Goal: Check status: Check status

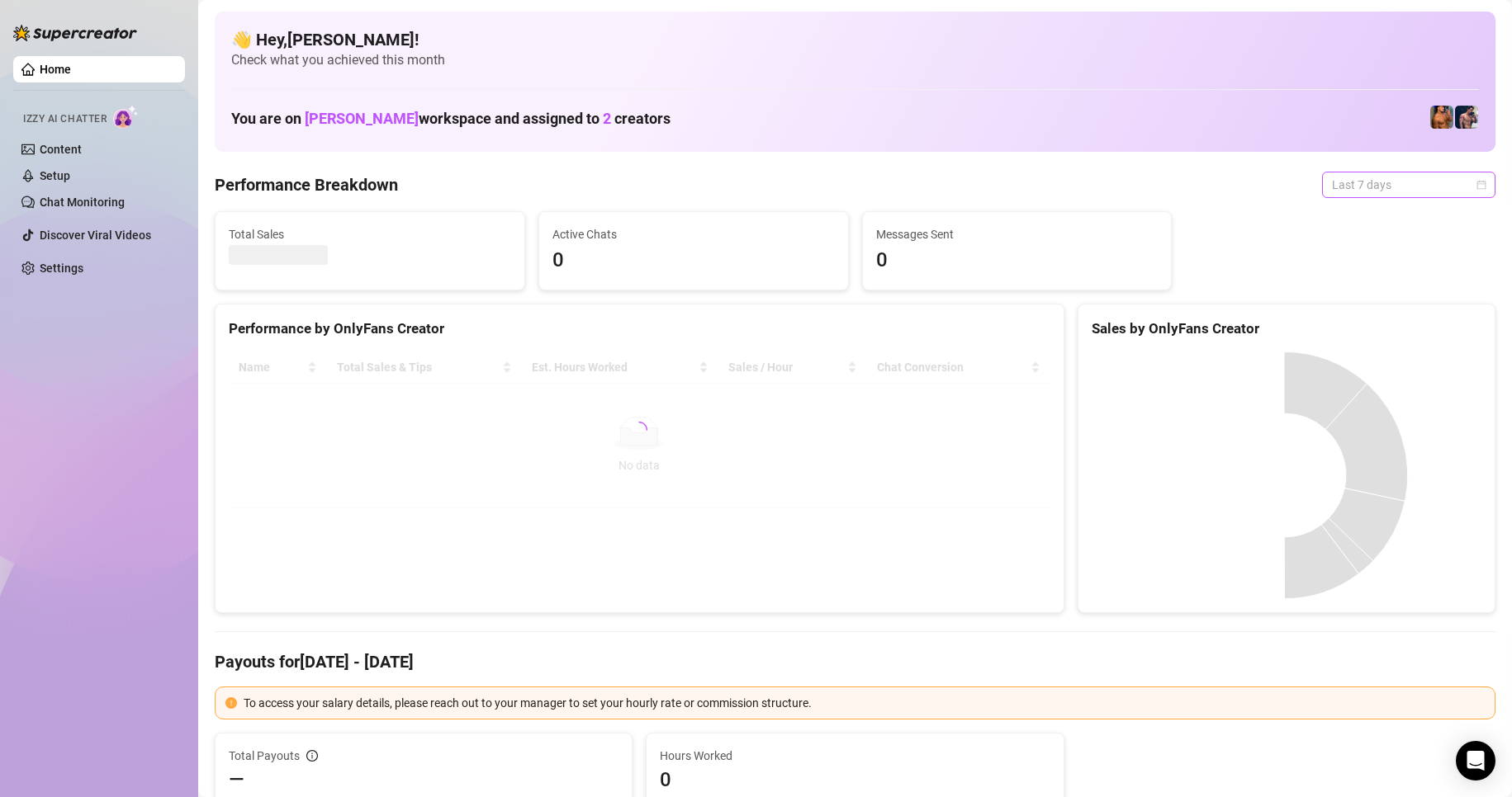
click at [1434, 183] on span "Last 7 days" at bounding box center [1409, 185] width 153 height 25
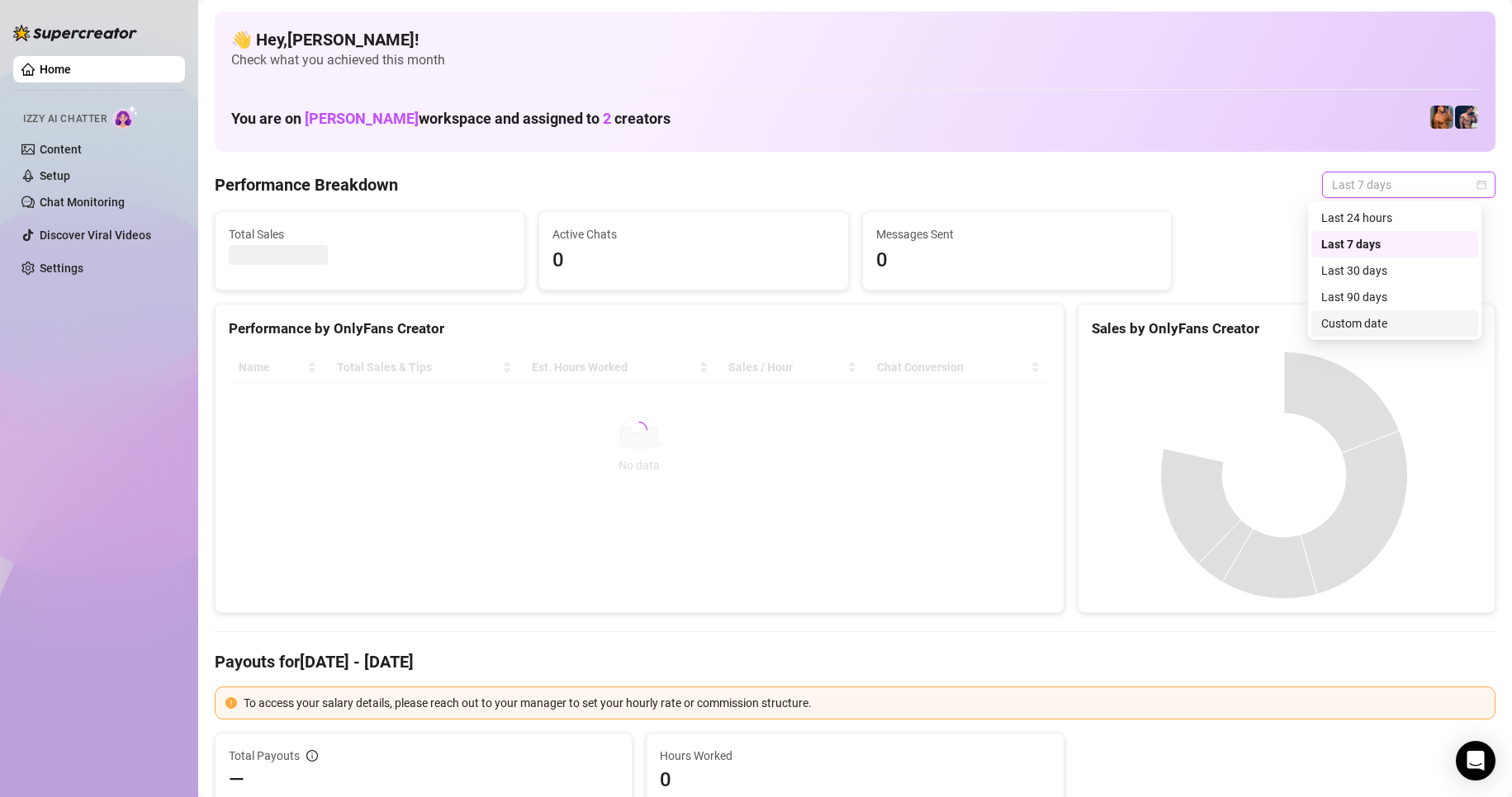
click at [1368, 315] on div "Custom date" at bounding box center [1394, 323] width 147 height 18
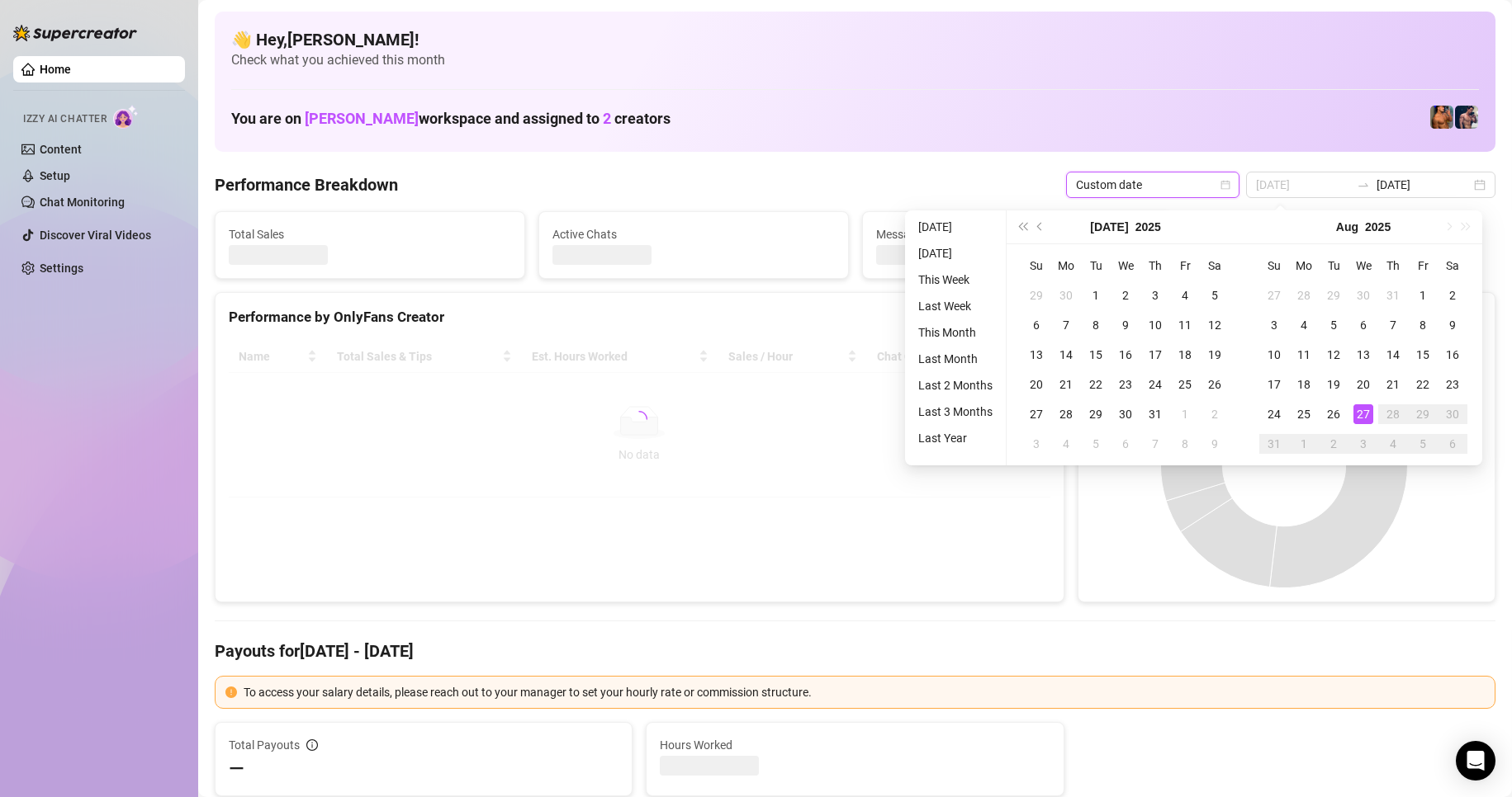
click at [1366, 411] on div "27" at bounding box center [1363, 414] width 20 height 20
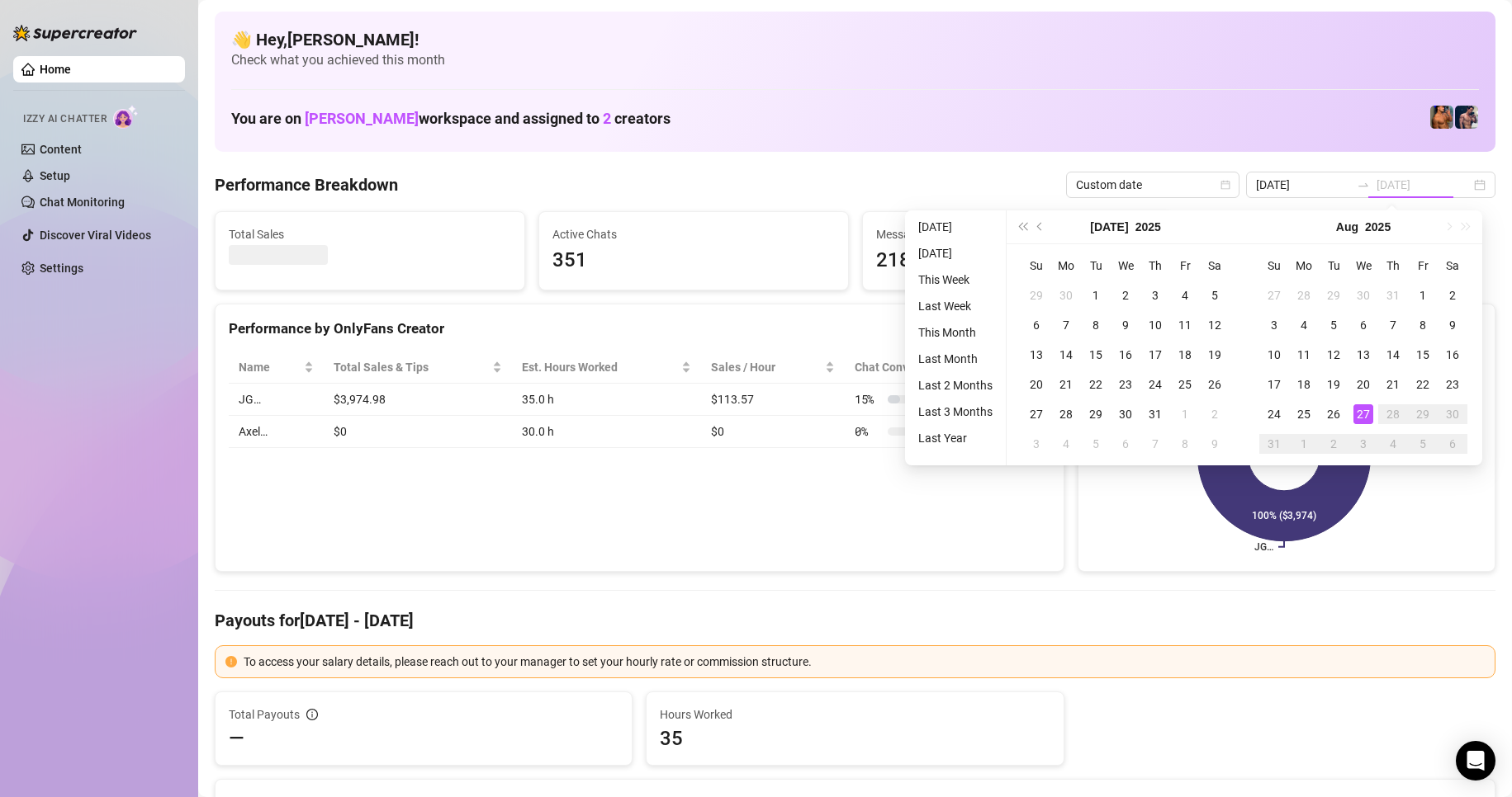
click at [1366, 411] on div "27" at bounding box center [1363, 414] width 20 height 20
type input "[DATE]"
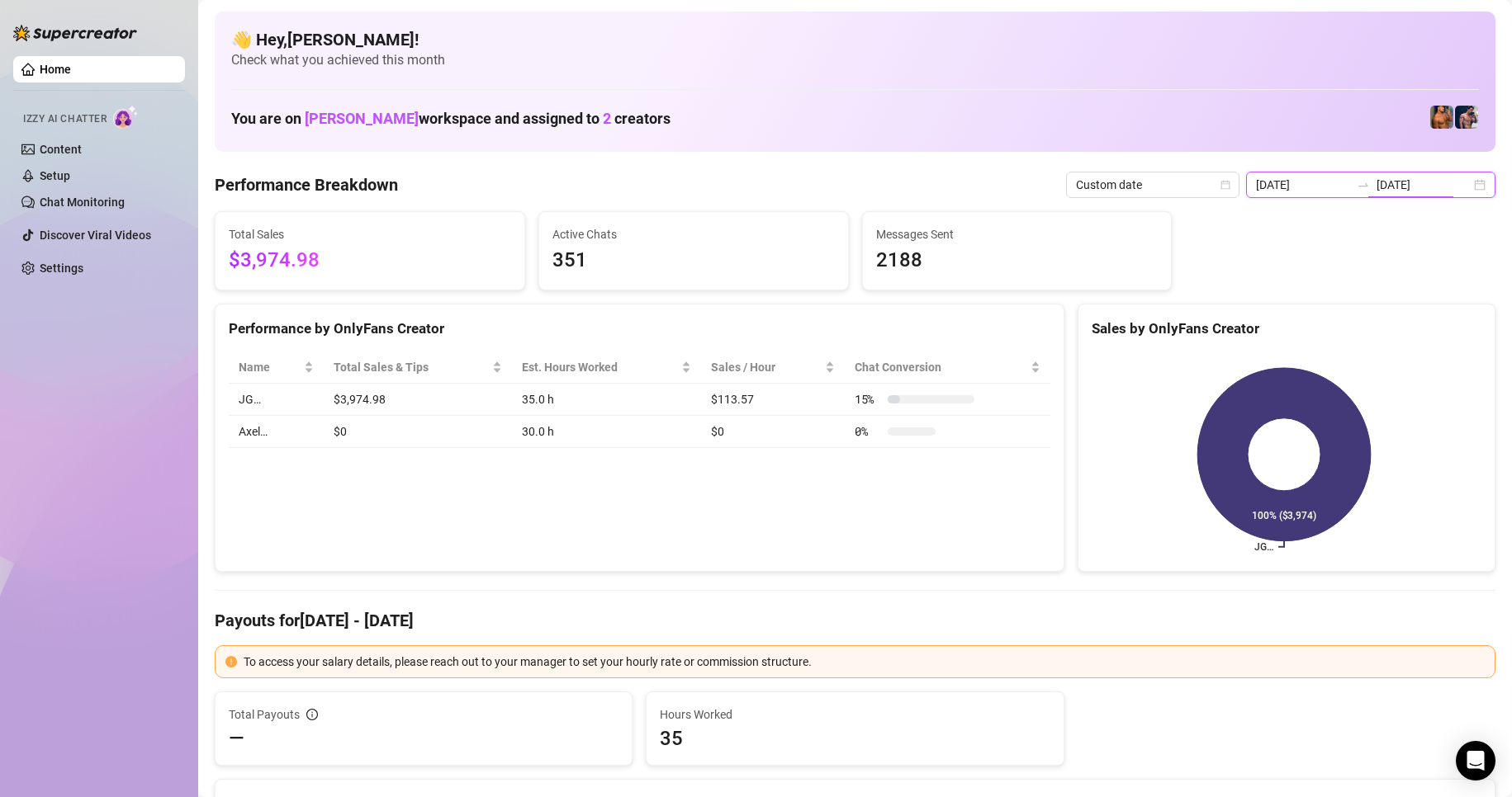
click at [1453, 182] on input "[DATE]" at bounding box center [1424, 184] width 94 height 18
click at [1459, 182] on div "[DATE] [DATE]" at bounding box center [1370, 185] width 249 height 27
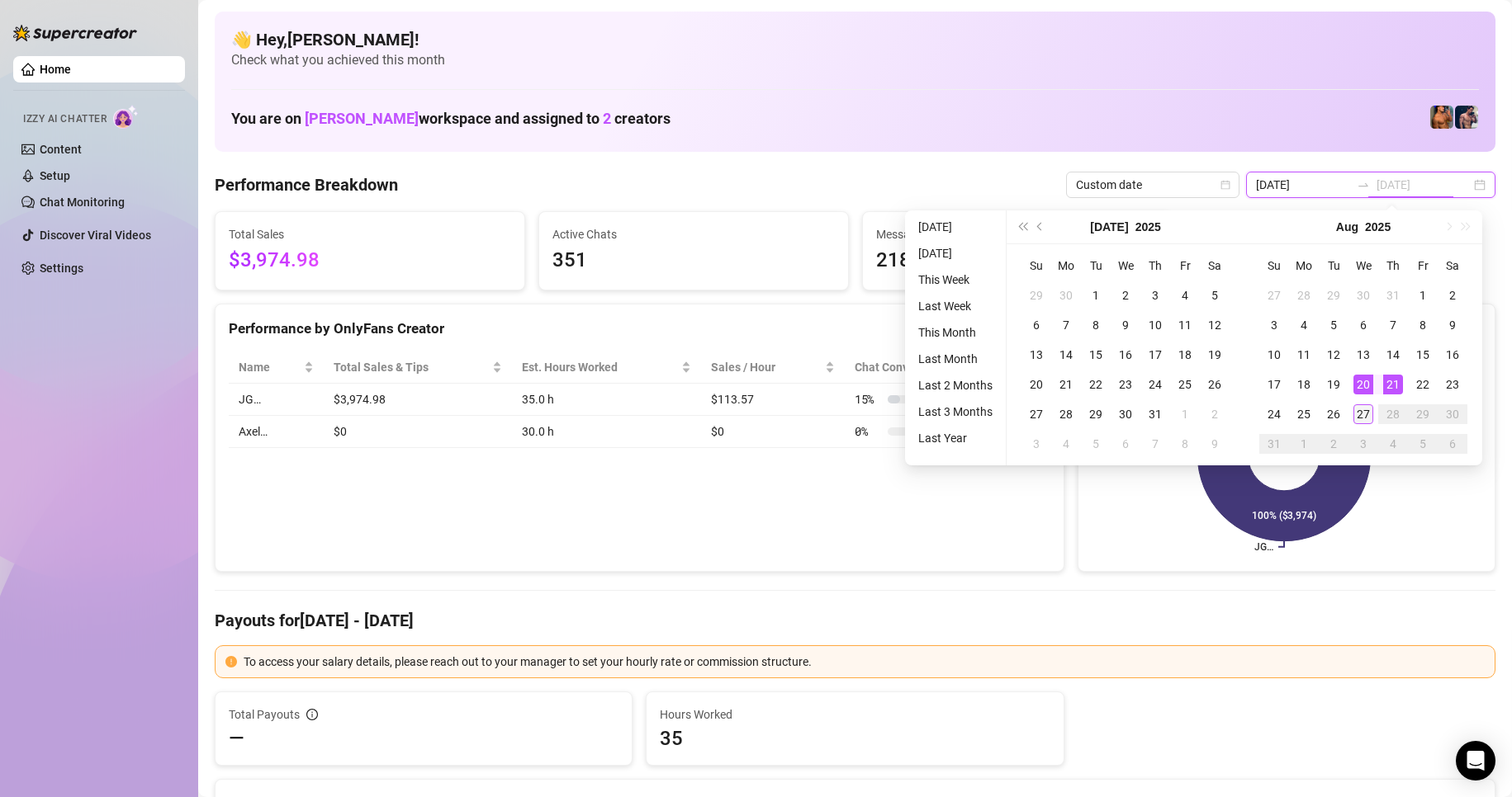
type input "[DATE]"
click at [1359, 411] on div "27" at bounding box center [1363, 414] width 20 height 20
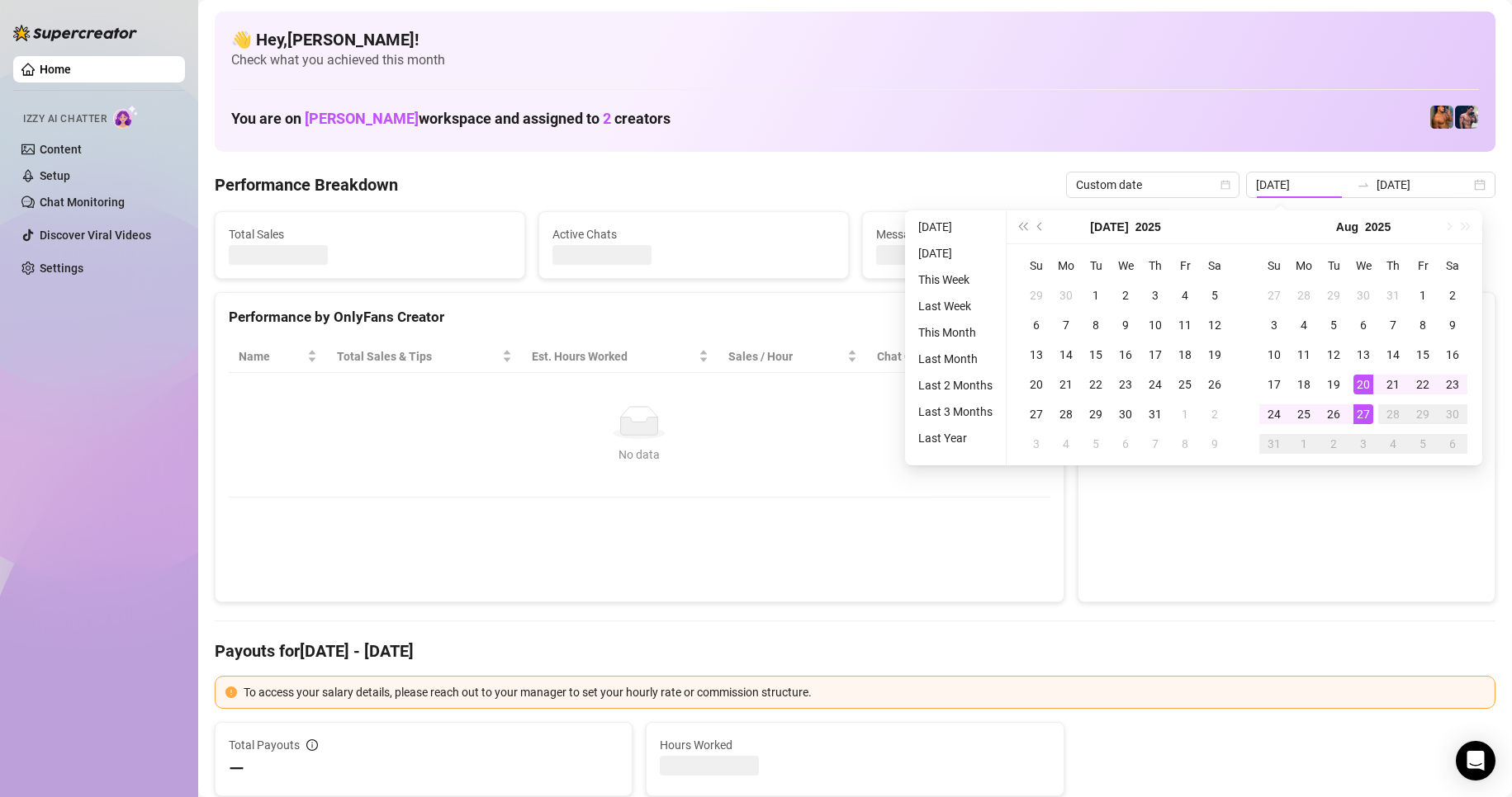
type input "[DATE]"
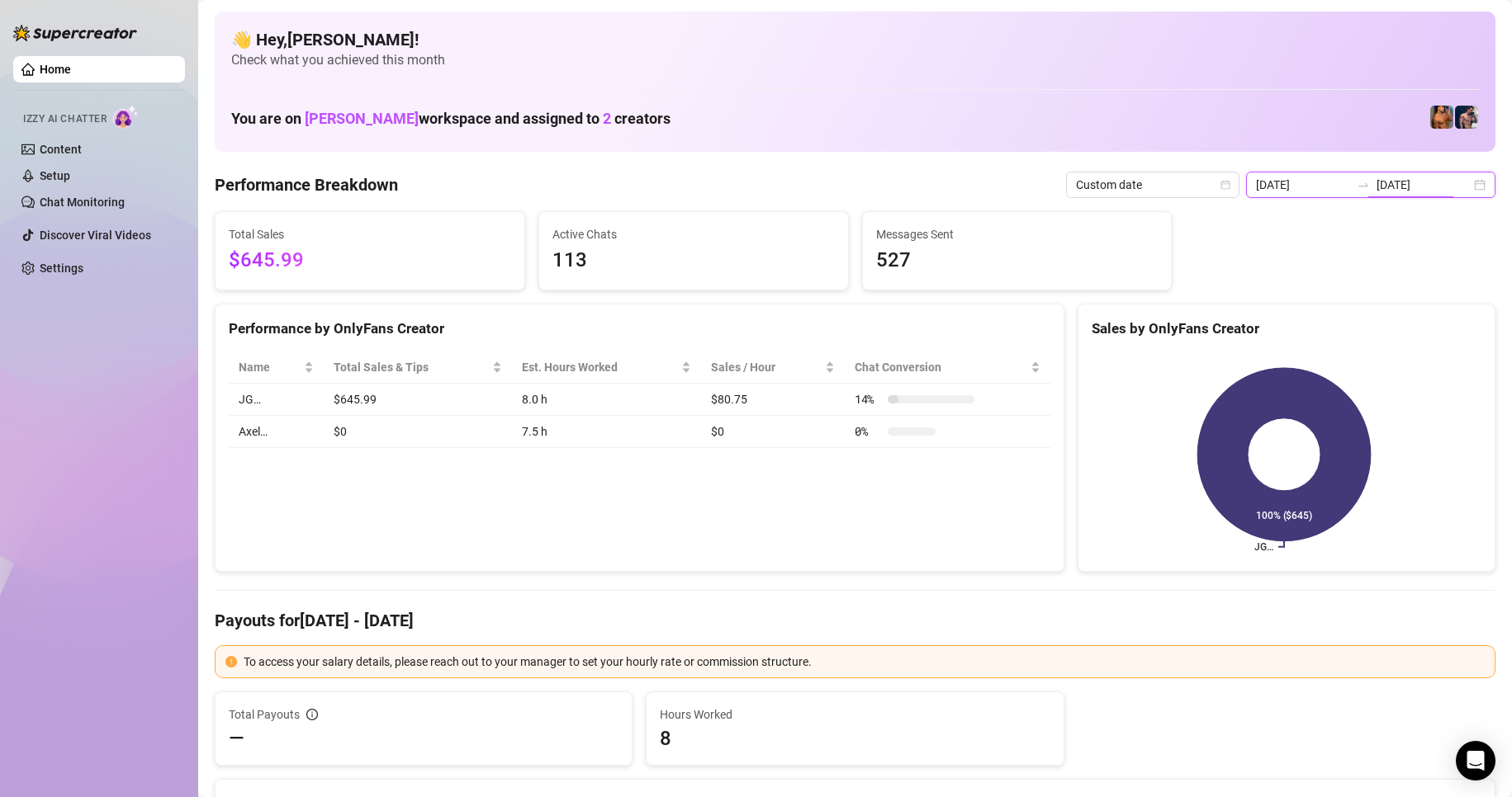
click at [1453, 189] on input "[DATE]" at bounding box center [1424, 184] width 94 height 18
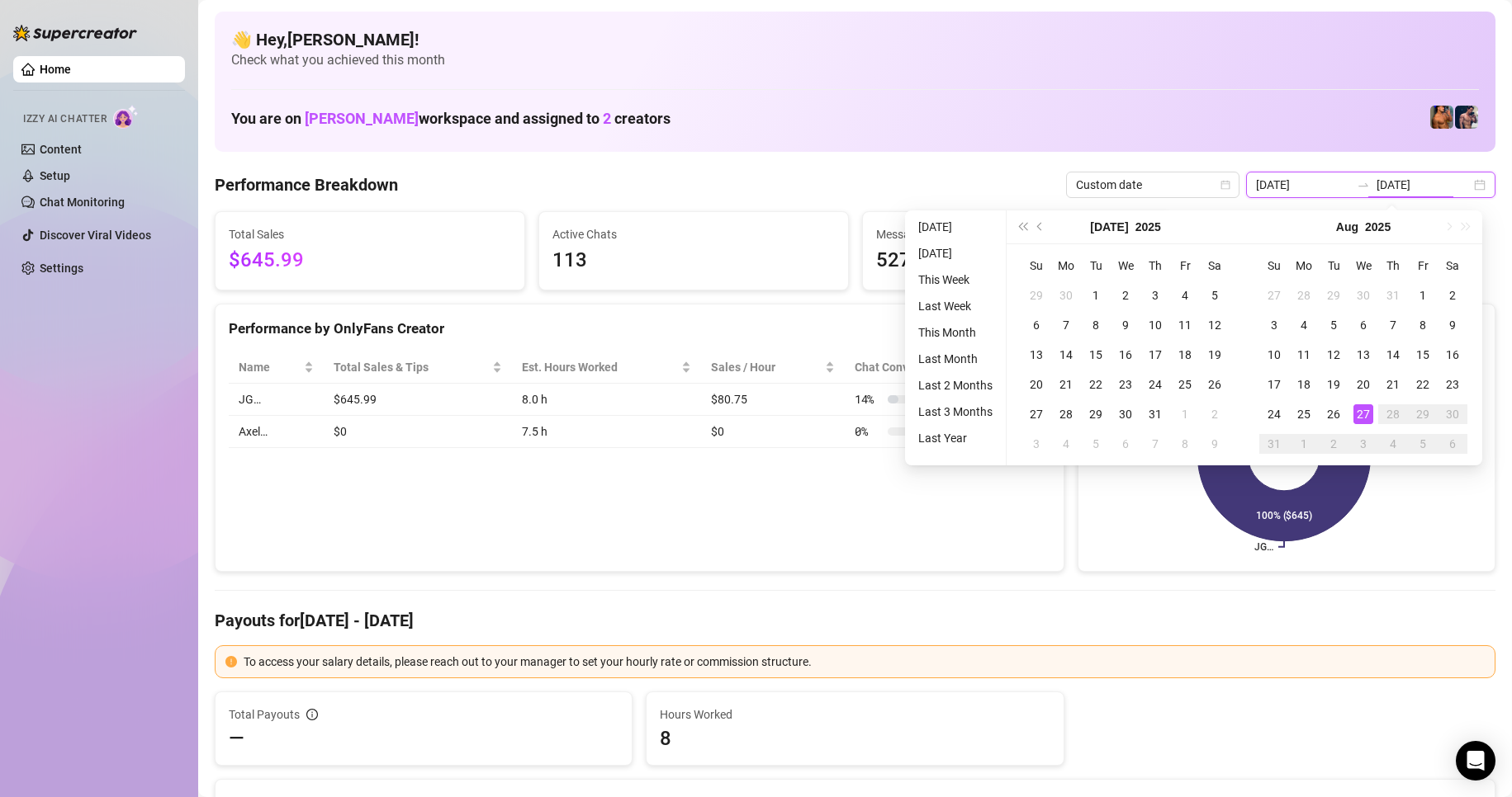
click at [1466, 186] on div "[DATE] [DATE]" at bounding box center [1370, 185] width 249 height 27
type input "[DATE]"
click at [1423, 289] on div "1" at bounding box center [1422, 296] width 20 height 20
type input "[DATE]"
click at [1358, 422] on div "27" at bounding box center [1363, 414] width 20 height 20
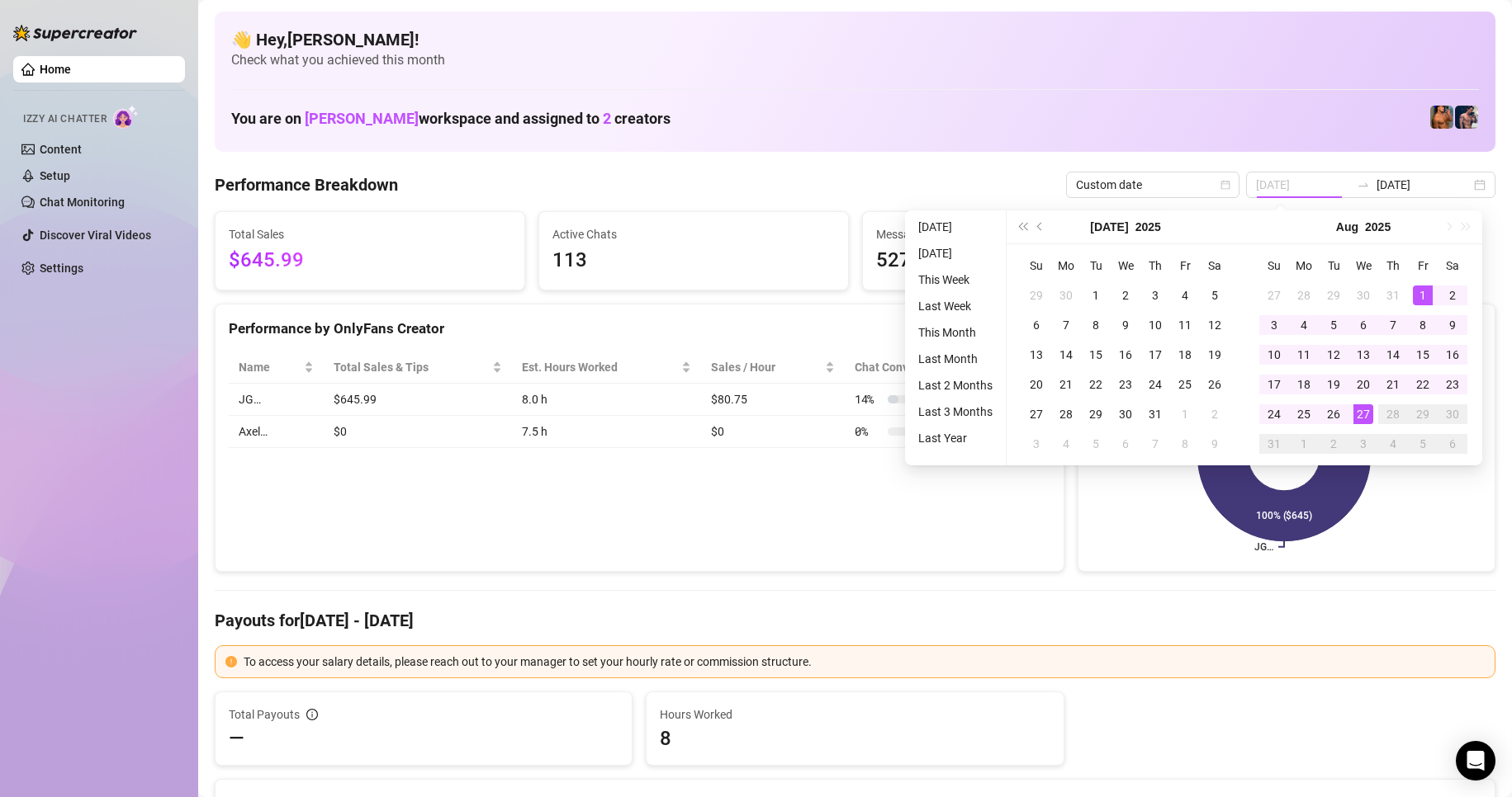
type input "[DATE]"
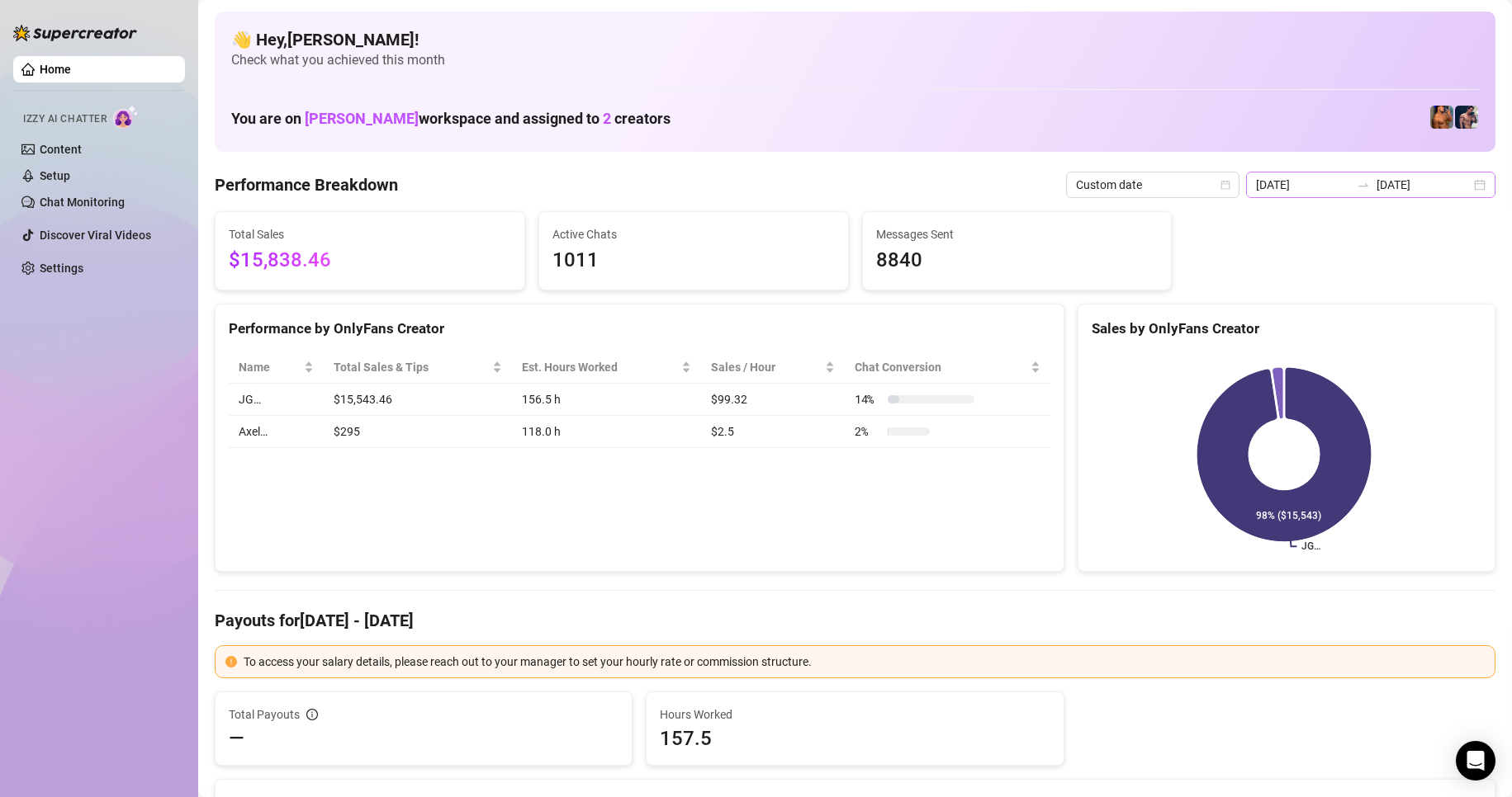
click at [1465, 183] on div "[DATE] [DATE]" at bounding box center [1370, 185] width 249 height 27
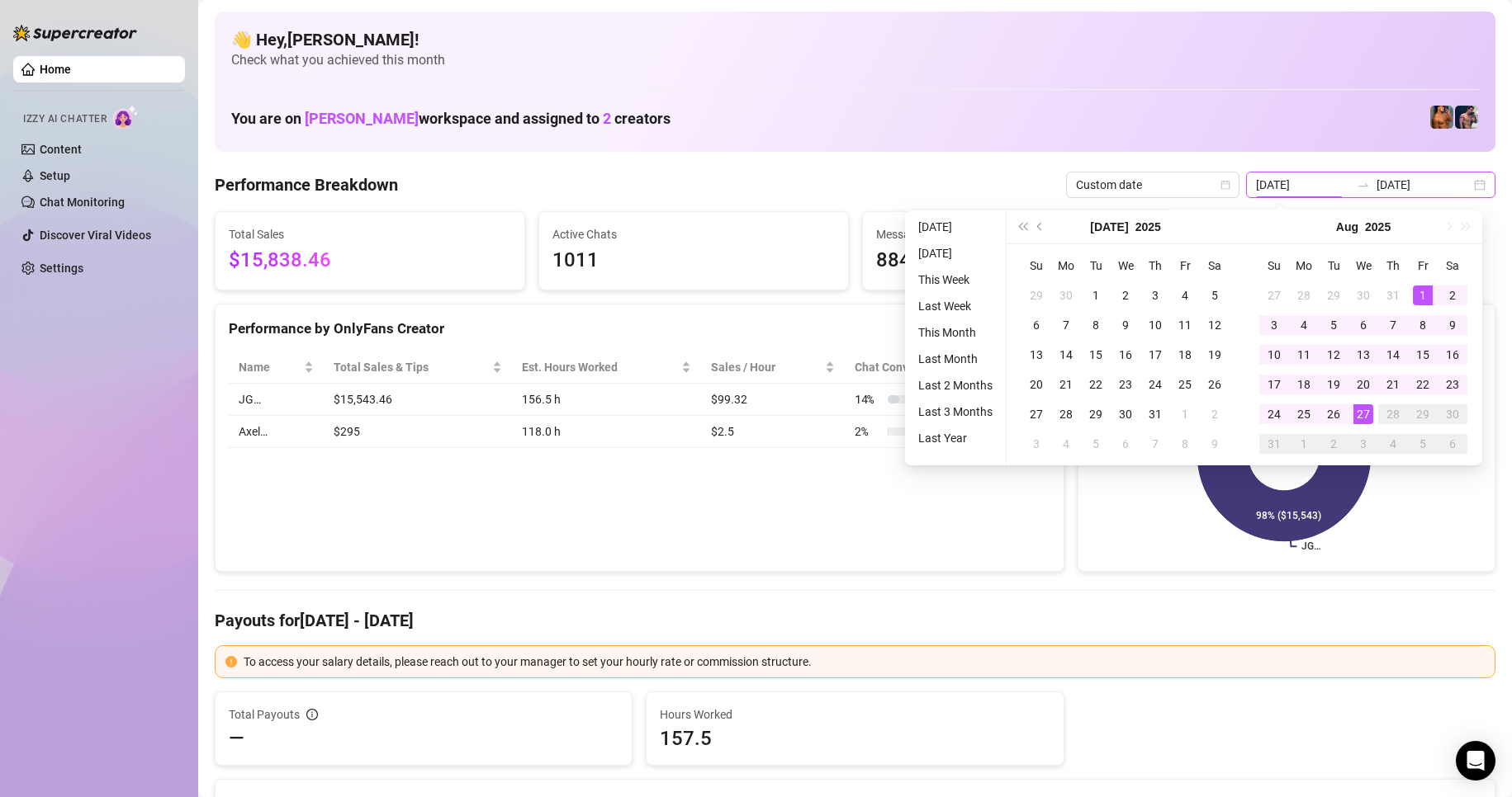
type input "[DATE]"
